Goal: Information Seeking & Learning: Understand process/instructions

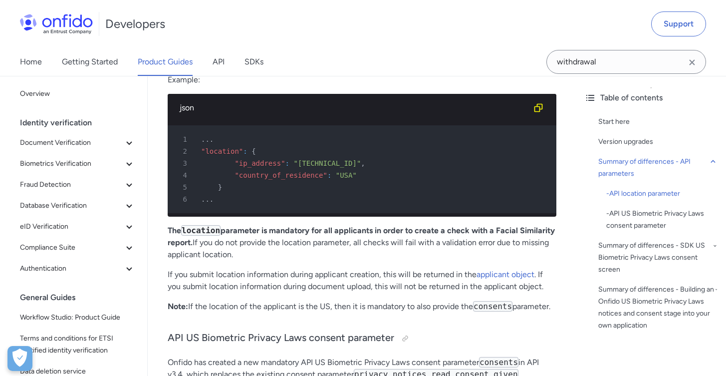
scroll to position [1000, 0]
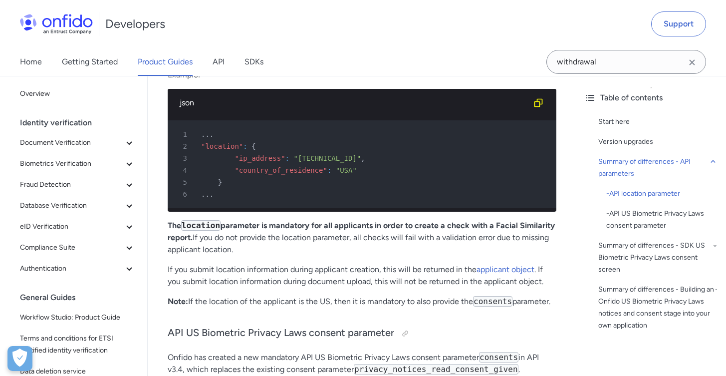
click at [344, 168] on span ""USA"" at bounding box center [346, 170] width 21 height 8
drag, startPoint x: 357, startPoint y: 168, endPoint x: 357, endPoint y: 162, distance: 6.5
click at [357, 162] on pre "1 ... 2 "location" : { 3 "ip_address" : "[TECHNICAL_ID]" , 4 "country_of_reside…" at bounding box center [362, 164] width 389 height 88
click at [358, 170] on div "4 "country_of_residence" : "[DEMOGRAPHIC_DATA]"" at bounding box center [357, 170] width 371 height 12
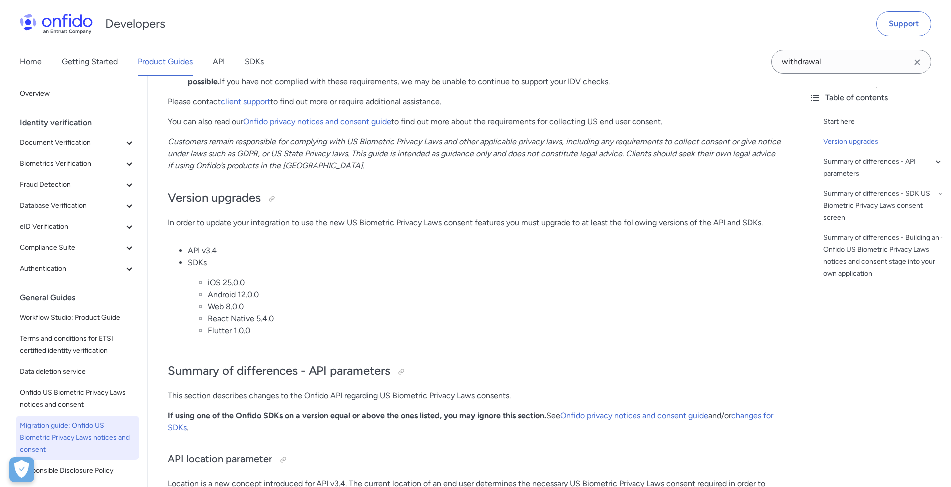
scroll to position [203, 0]
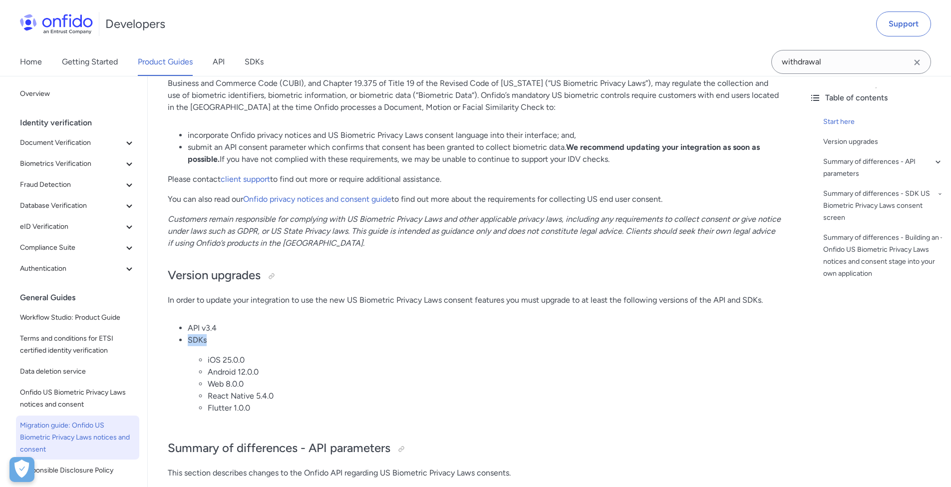
drag, startPoint x: 761, startPoint y: 316, endPoint x: 733, endPoint y: 310, distance: 29.6
click at [726, 322] on ul "API v3.4 SDKs iOS 25.0.0 Android 12.0.0 Web 8.0.0 React Native 5.4.0 Flutter 1.…" at bounding box center [474, 372] width 613 height 100
click at [726, 322] on li "API v3.4" at bounding box center [484, 328] width 593 height 12
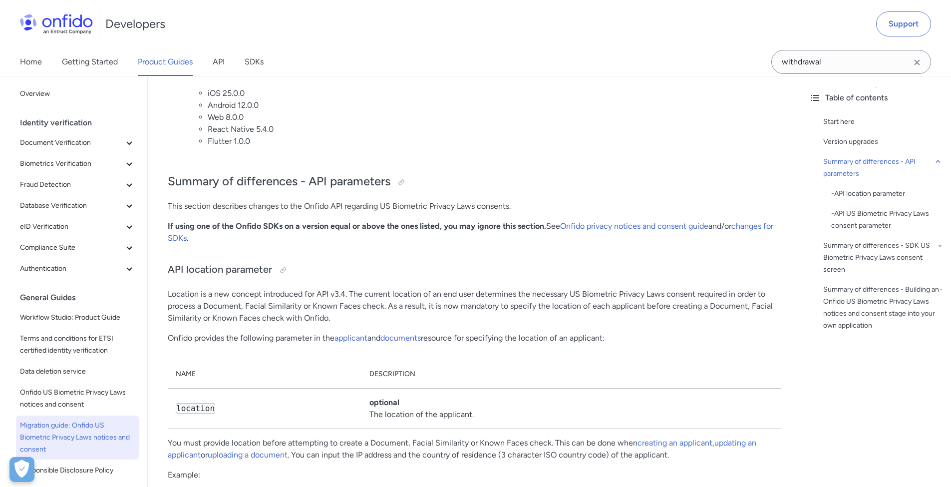
scroll to position [471, 0]
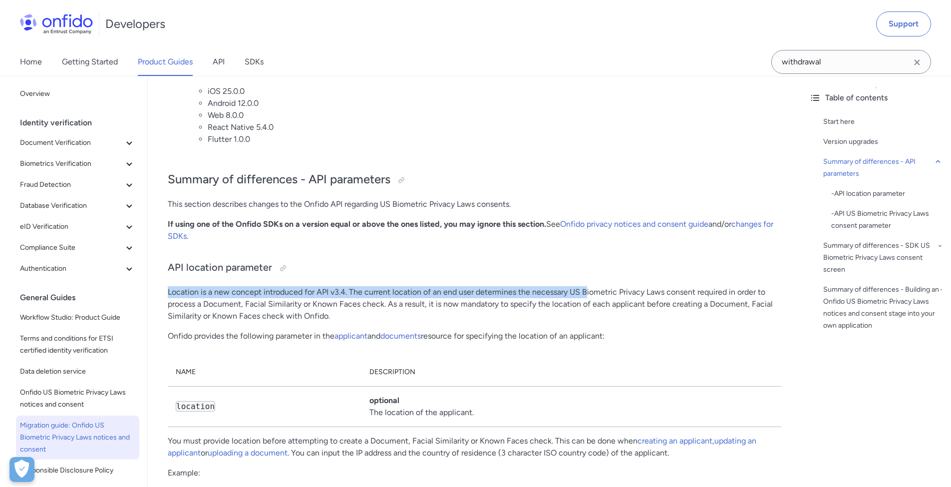
drag, startPoint x: 162, startPoint y: 270, endPoint x: 585, endPoint y: 273, distance: 423.6
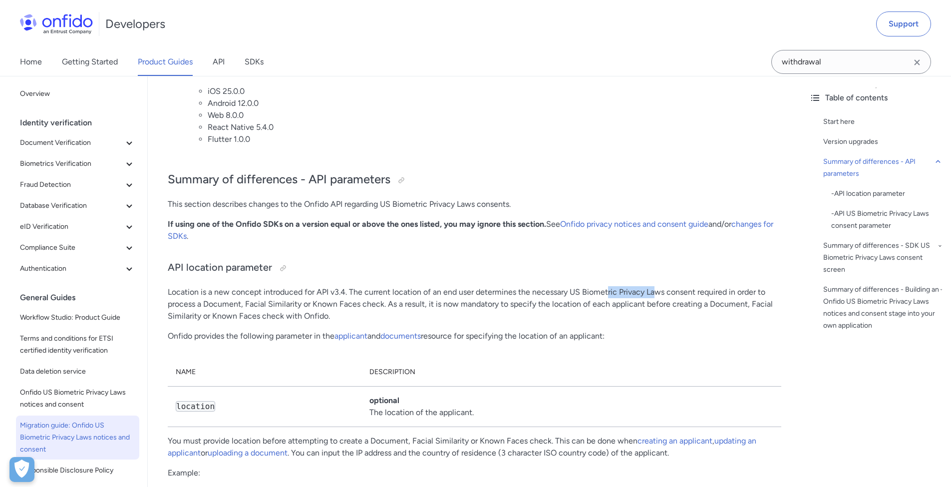
drag, startPoint x: 606, startPoint y: 270, endPoint x: 654, endPoint y: 270, distance: 47.4
click at [654, 286] on p "Location is a new concept introduced for API v3.4. The current location of an e…" at bounding box center [474, 304] width 613 height 36
drag, startPoint x: 537, startPoint y: 282, endPoint x: 528, endPoint y: 281, distance: 9.0
click at [528, 286] on p "Location is a new concept introduced for API v3.4. The current location of an e…" at bounding box center [474, 304] width 613 height 36
drag, startPoint x: 388, startPoint y: 284, endPoint x: 455, endPoint y: 282, distance: 66.4
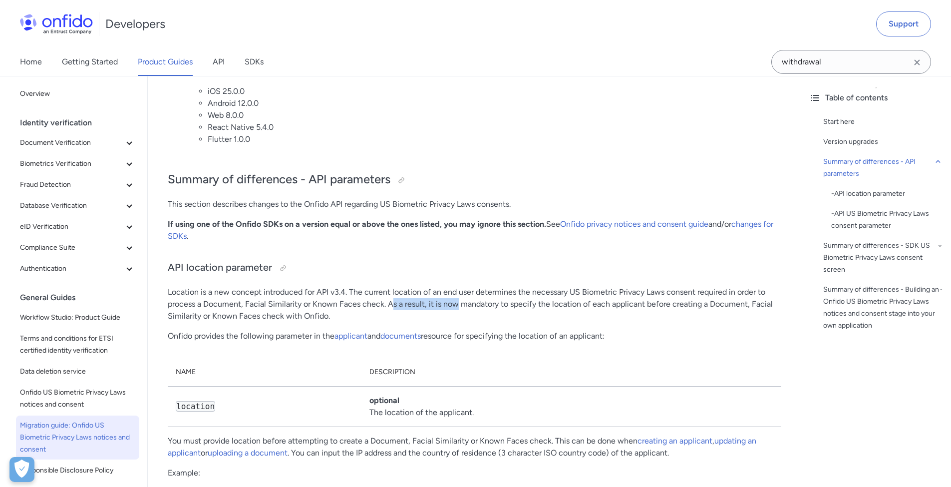
click at [455, 286] on p "Location is a new concept introduced for API v3.4. The current location of an e…" at bounding box center [474, 304] width 613 height 36
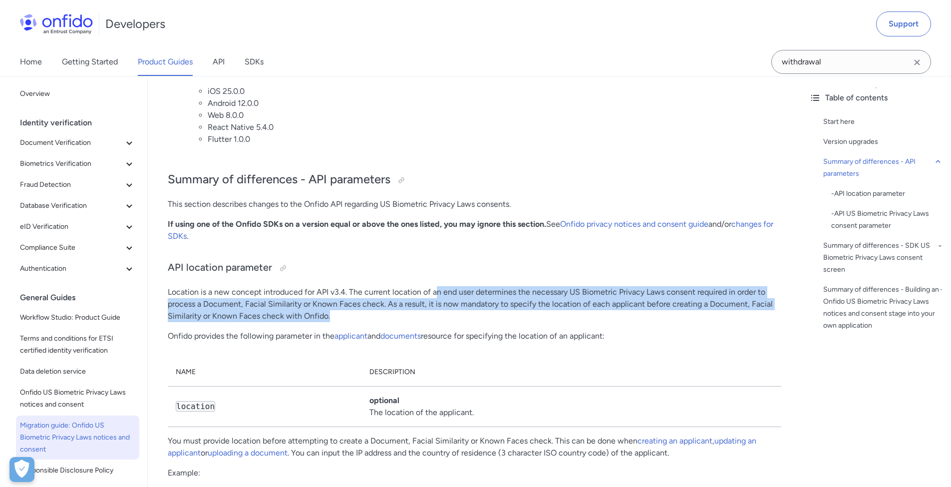
drag, startPoint x: 433, startPoint y: 301, endPoint x: 436, endPoint y: 271, distance: 30.1
click at [436, 286] on p "Location is a new concept introduced for API v3.4. The current location of an e…" at bounding box center [474, 304] width 613 height 36
drag, startPoint x: 436, startPoint y: 272, endPoint x: 435, endPoint y: 293, distance: 21.0
click at [435, 293] on p "Location is a new concept introduced for API v3.4. The current location of an e…" at bounding box center [474, 304] width 613 height 36
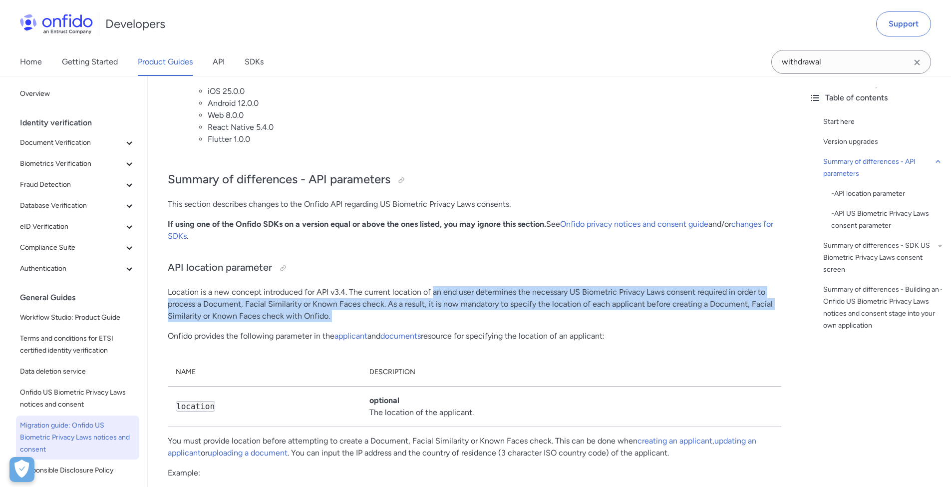
click at [435, 293] on p "Location is a new concept introduced for API v3.4. The current location of an e…" at bounding box center [474, 304] width 613 height 36
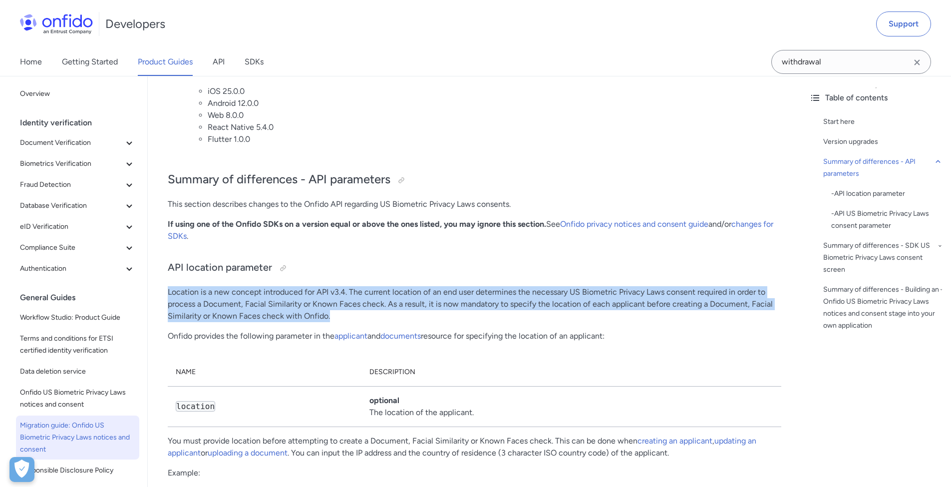
drag, startPoint x: 435, startPoint y: 293, endPoint x: 412, endPoint y: 263, distance: 37.7
click at [406, 286] on p "Location is a new concept introduced for API v3.4. The current location of an e…" at bounding box center [474, 304] width 613 height 36
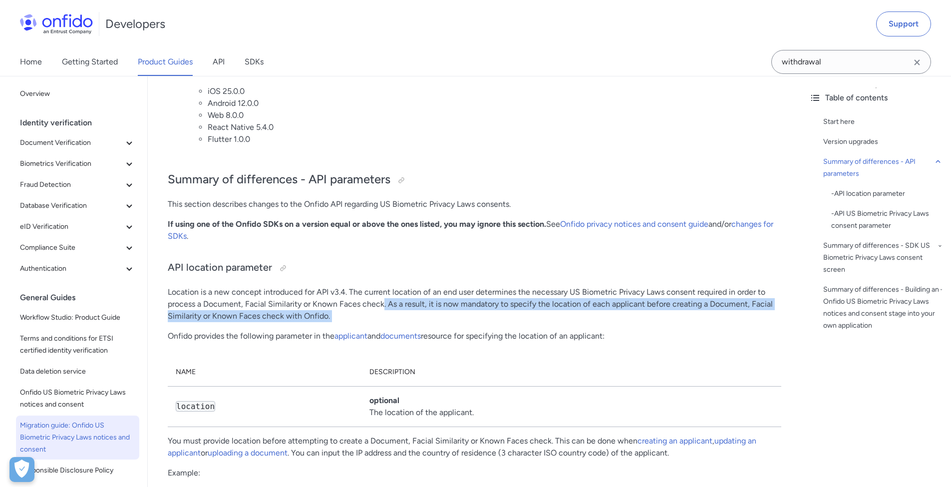
drag, startPoint x: 381, startPoint y: 278, endPoint x: 393, endPoint y: 306, distance: 29.9
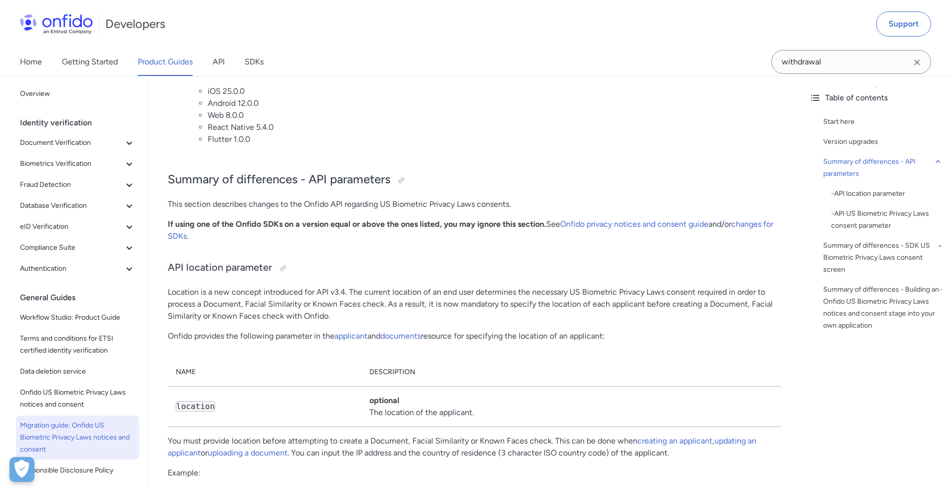
drag, startPoint x: 164, startPoint y: 316, endPoint x: 294, endPoint y: 317, distance: 130.2
click at [294, 330] on p "Onfido provides the following parameter in the applicant and documents resource…" at bounding box center [474, 336] width 613 height 12
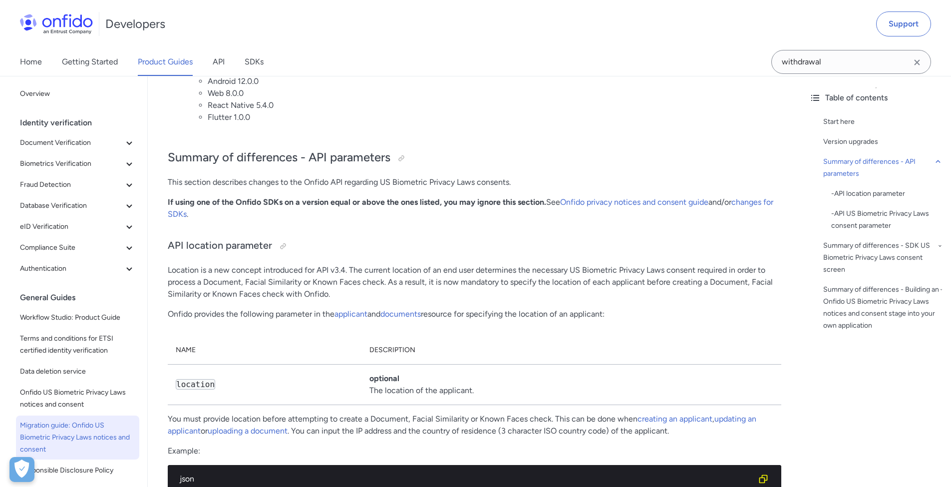
scroll to position [511, 0]
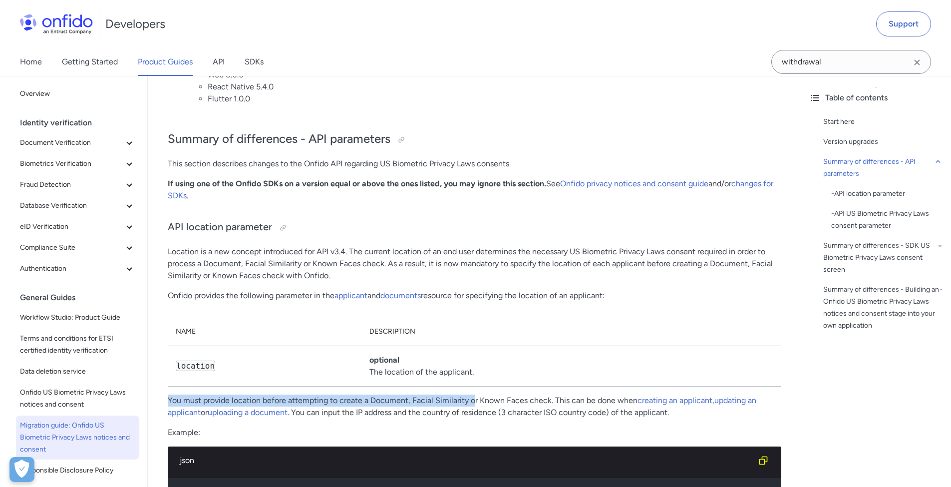
drag, startPoint x: 166, startPoint y: 382, endPoint x: 475, endPoint y: 380, distance: 308.9
click at [475, 375] on p "You must provide location before attempting to create a Document, Facial Simila…" at bounding box center [474, 406] width 613 height 24
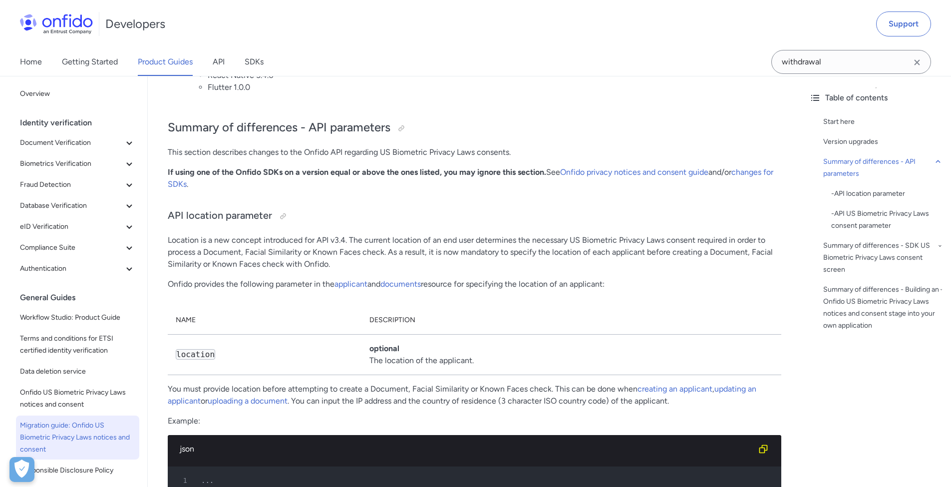
scroll to position [539, 0]
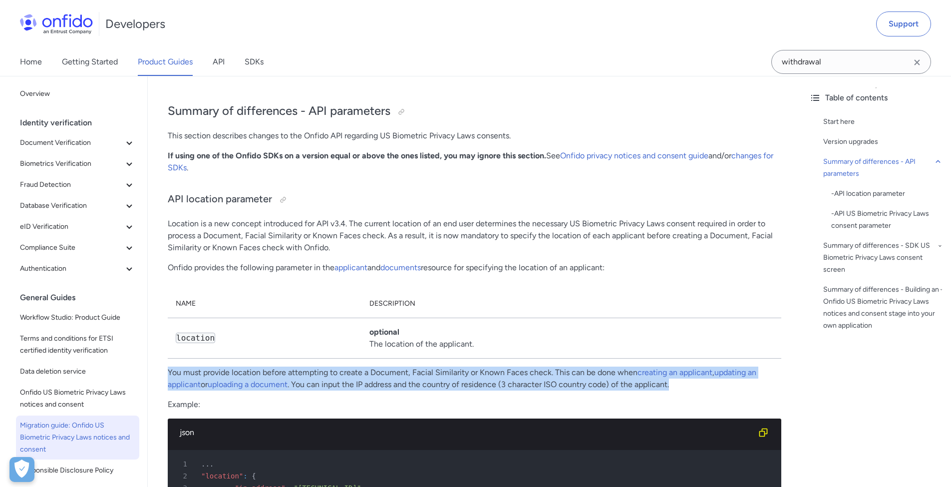
drag, startPoint x: 693, startPoint y: 366, endPoint x: 522, endPoint y: 346, distance: 172.3
click at [522, 366] on p "You must provide location before attempting to create a Document, Facial Simila…" at bounding box center [474, 378] width 613 height 24
click at [521, 366] on p "You must provide location before attempting to create a Document, Facial Simila…" at bounding box center [474, 378] width 613 height 24
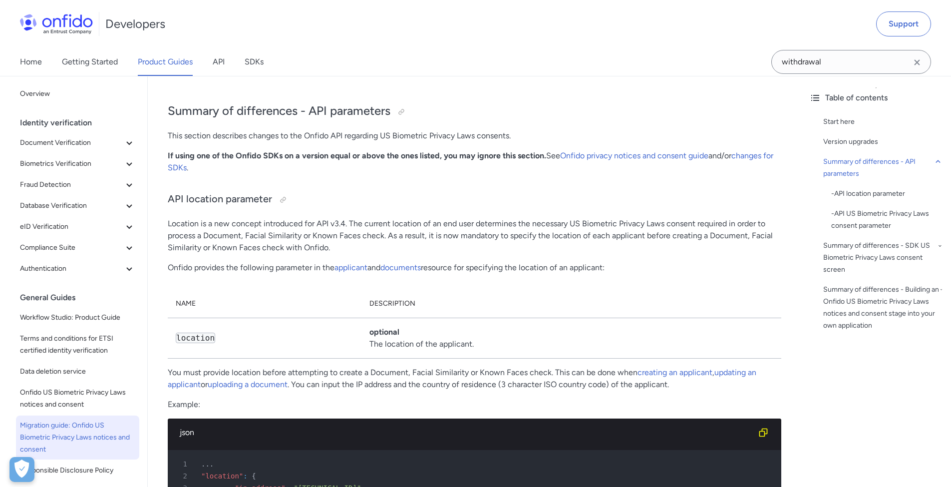
scroll to position [563, 0]
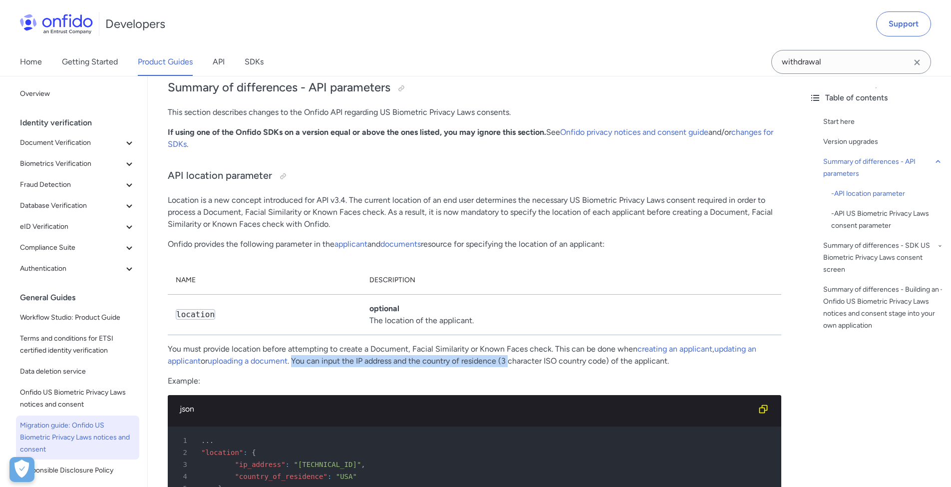
drag, startPoint x: 296, startPoint y: 339, endPoint x: 514, endPoint y: 341, distance: 218.1
click at [514, 343] on p "You must provide location before attempting to create a Document, Facial Simila…" at bounding box center [474, 355] width 613 height 24
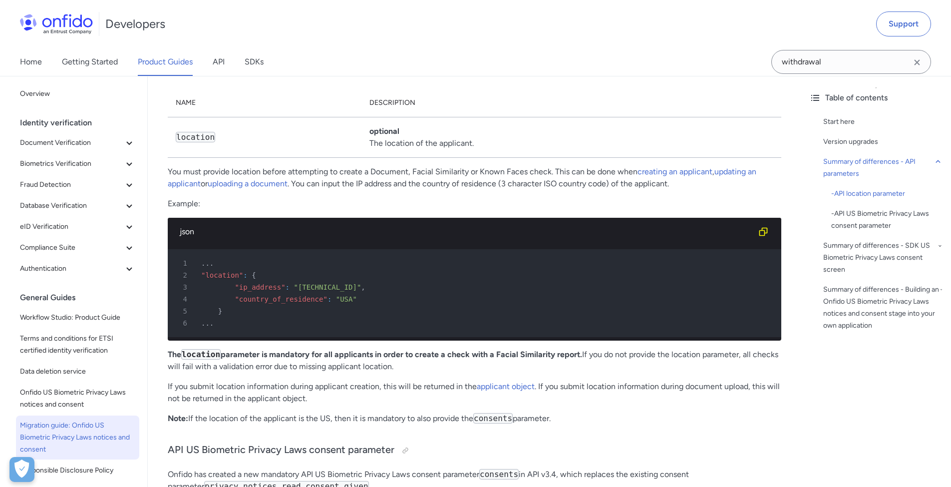
scroll to position [778, 0]
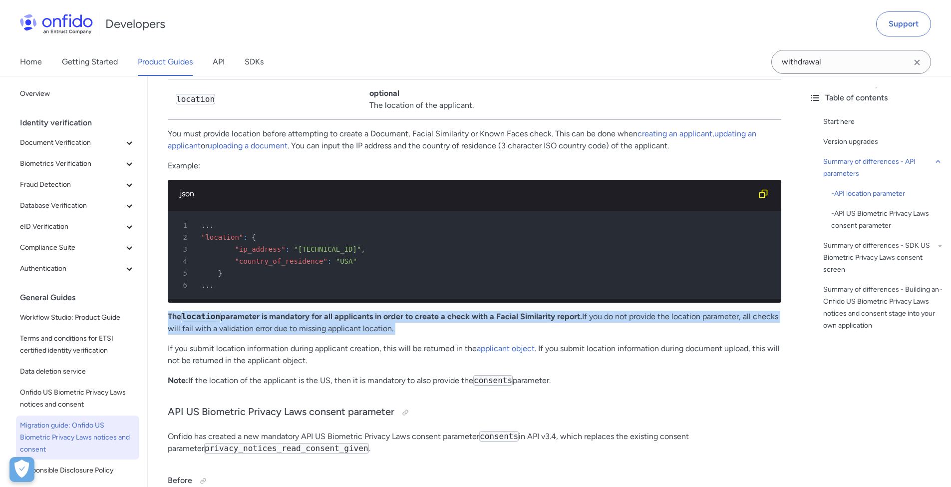
drag, startPoint x: 167, startPoint y: 301, endPoint x: 369, endPoint y: 326, distance: 203.6
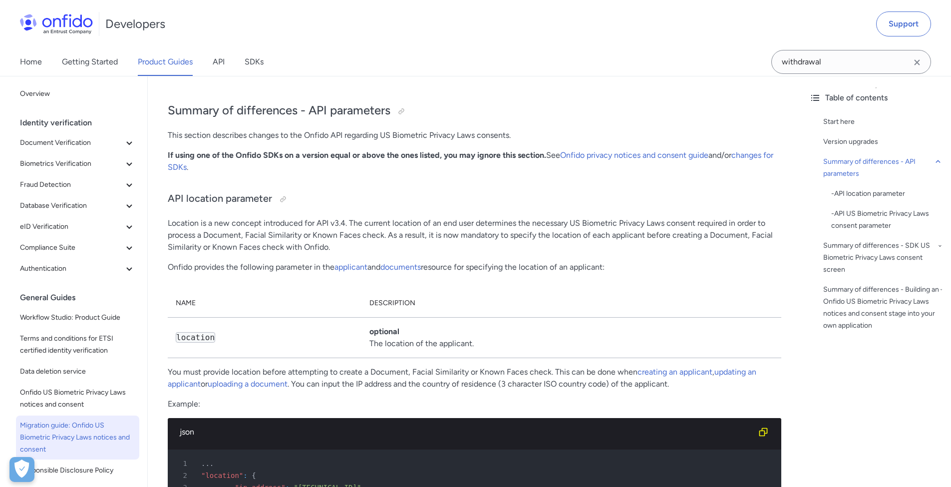
scroll to position [216, 0]
